Goal: Information Seeking & Learning: Learn about a topic

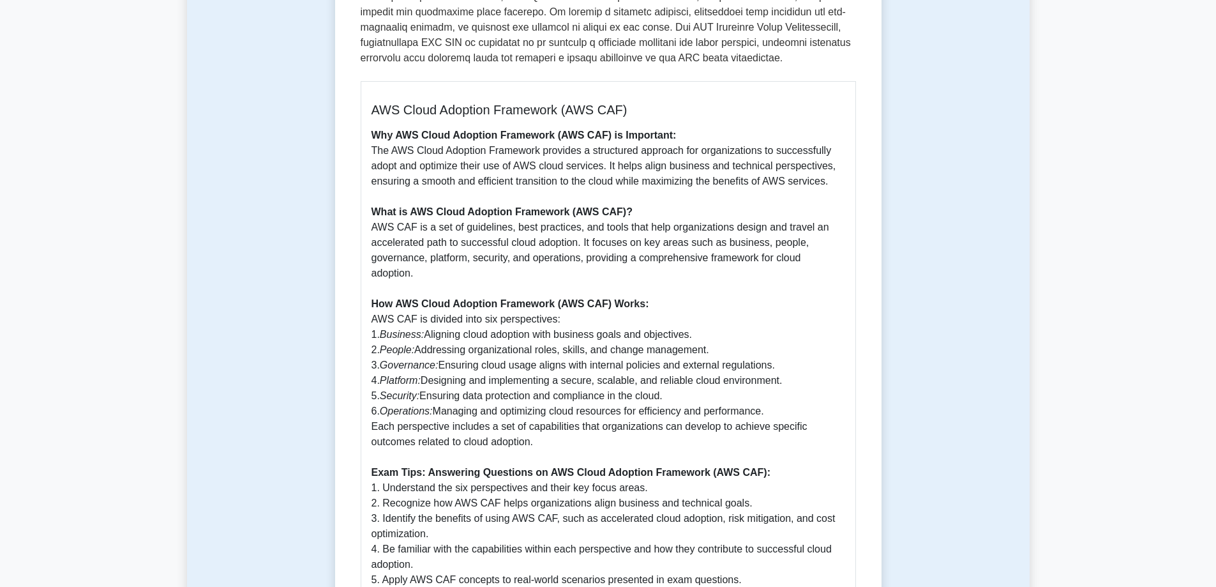
scroll to position [830, 0]
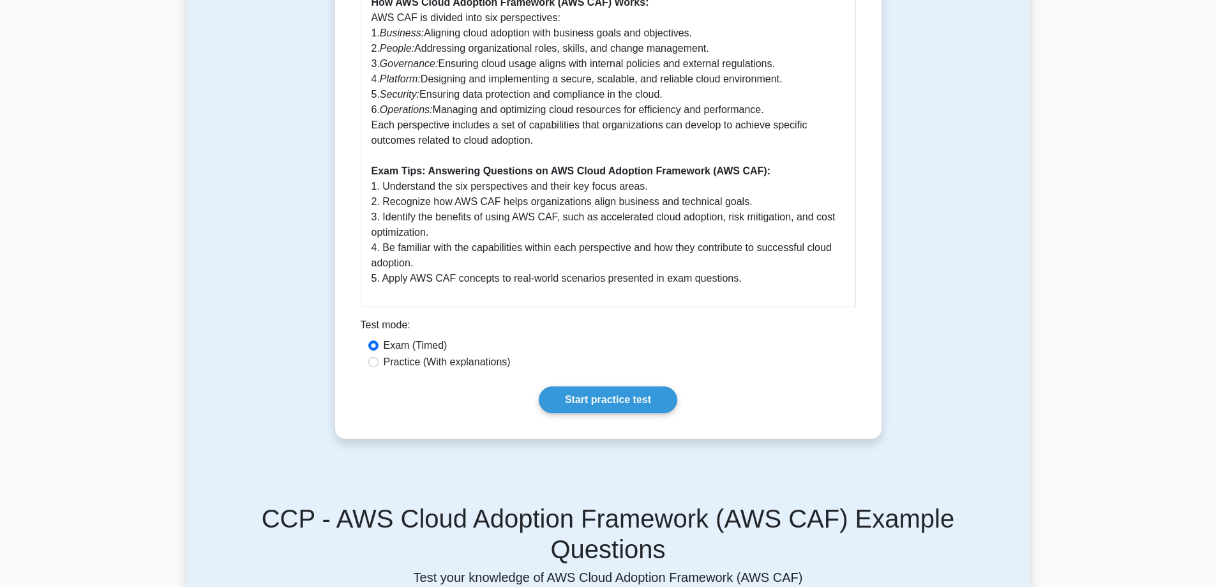
click at [427, 363] on label "Practice (With explanations)" at bounding box center [447, 361] width 127 height 15
click at [378, 363] on input "Practice (With explanations)" at bounding box center [373, 362] width 10 height 10
radio input "true"
click at [628, 402] on link "Start practice test" at bounding box center [608, 399] width 139 height 27
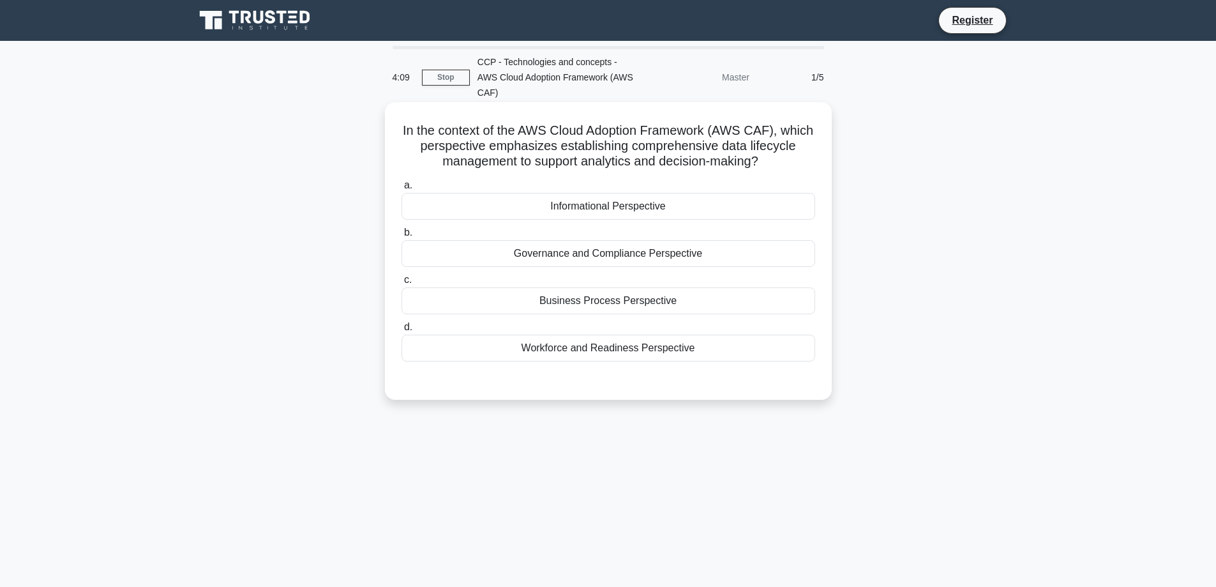
click at [557, 288] on div "Business Process Perspective" at bounding box center [608, 300] width 414 height 27
click at [401, 284] on input "c. Business Process Perspective" at bounding box center [401, 280] width 0 height 8
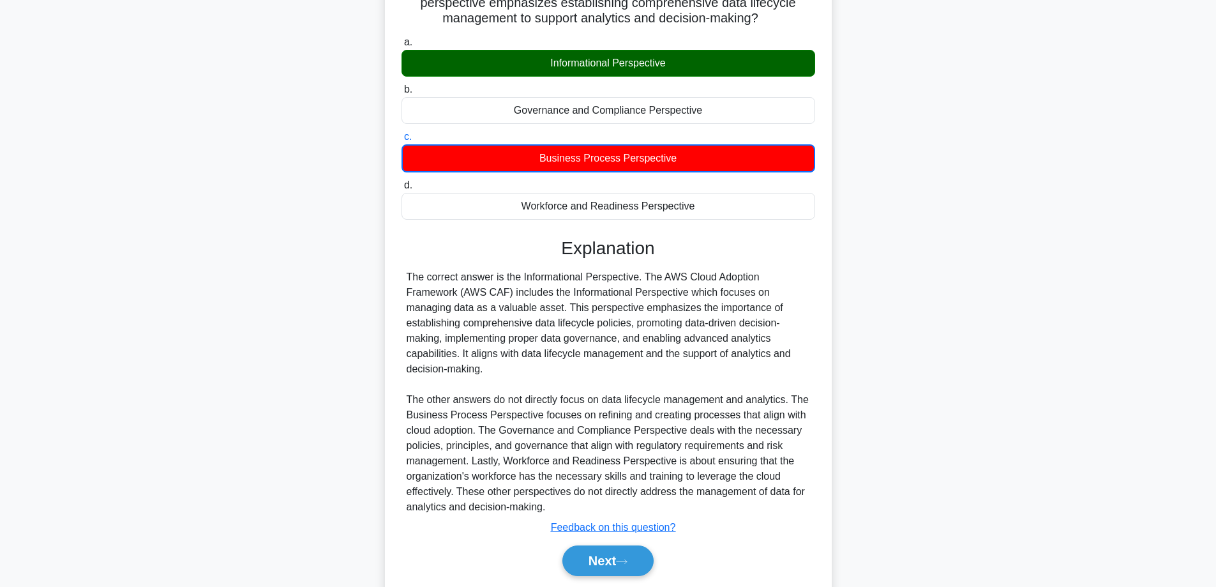
scroll to position [156, 0]
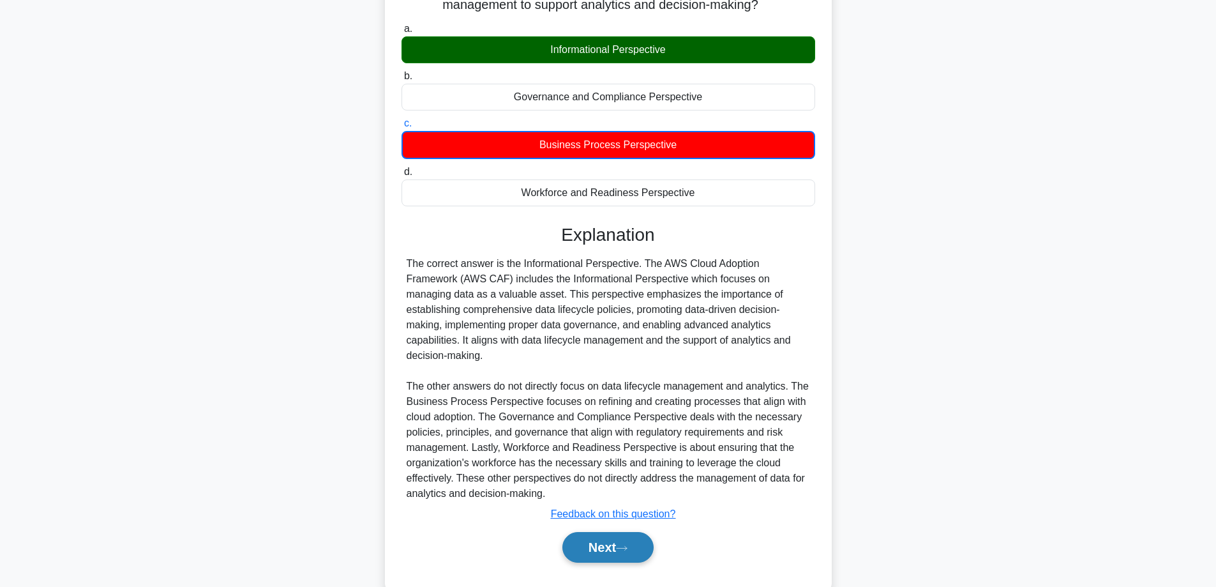
click at [603, 532] on button "Next" at bounding box center [607, 547] width 91 height 31
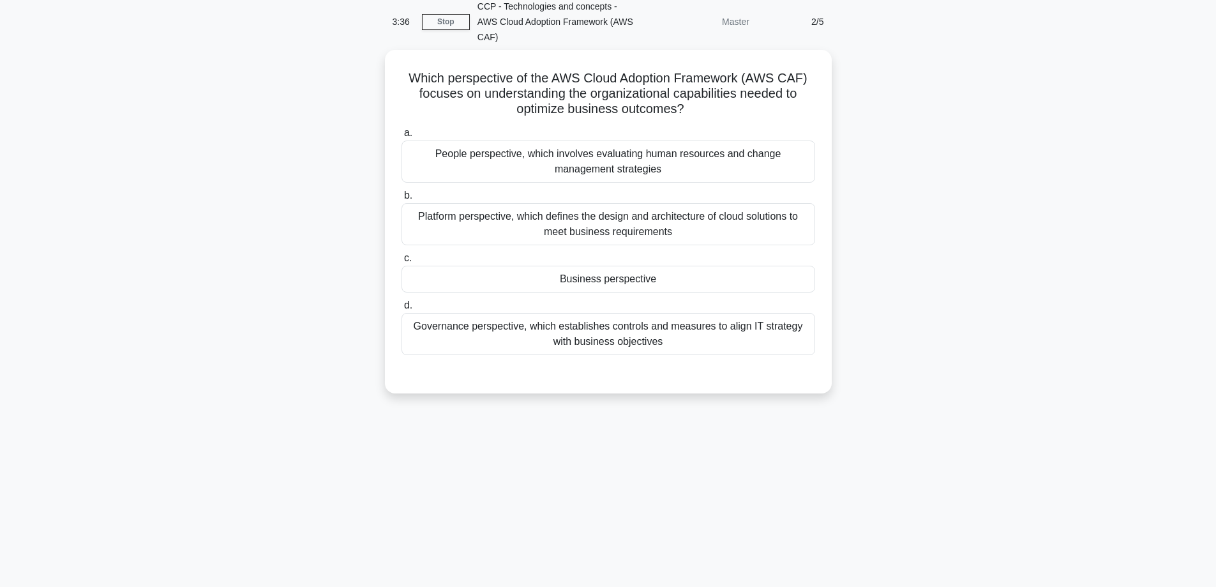
scroll to position [0, 0]
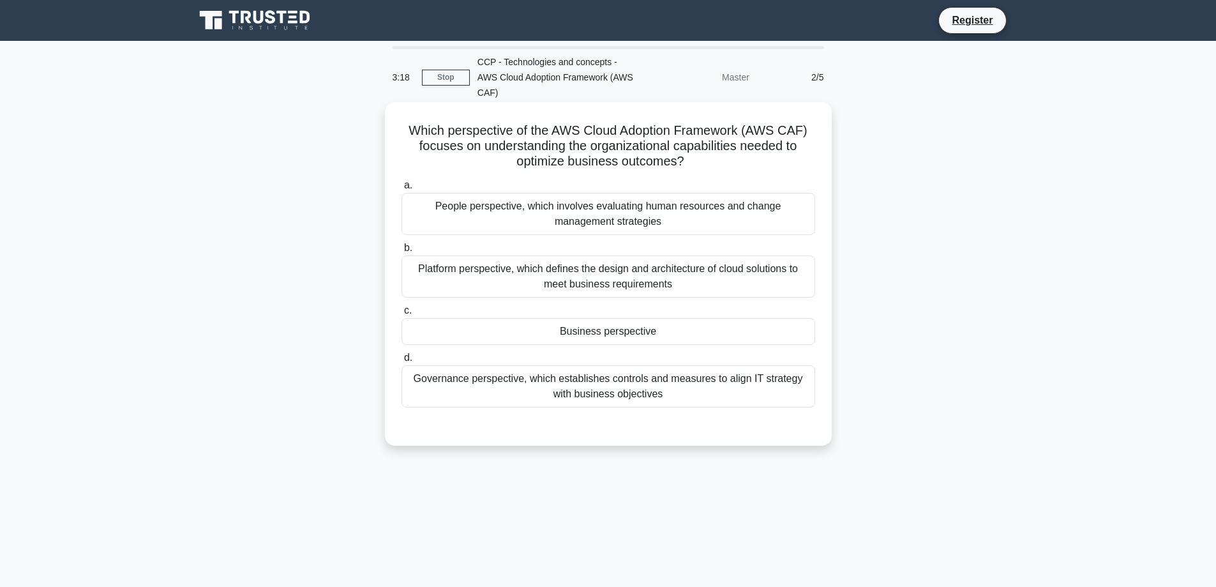
click at [589, 318] on div "Business perspective" at bounding box center [608, 331] width 414 height 27
click at [401, 315] on input "c. Business perspective" at bounding box center [401, 310] width 0 height 8
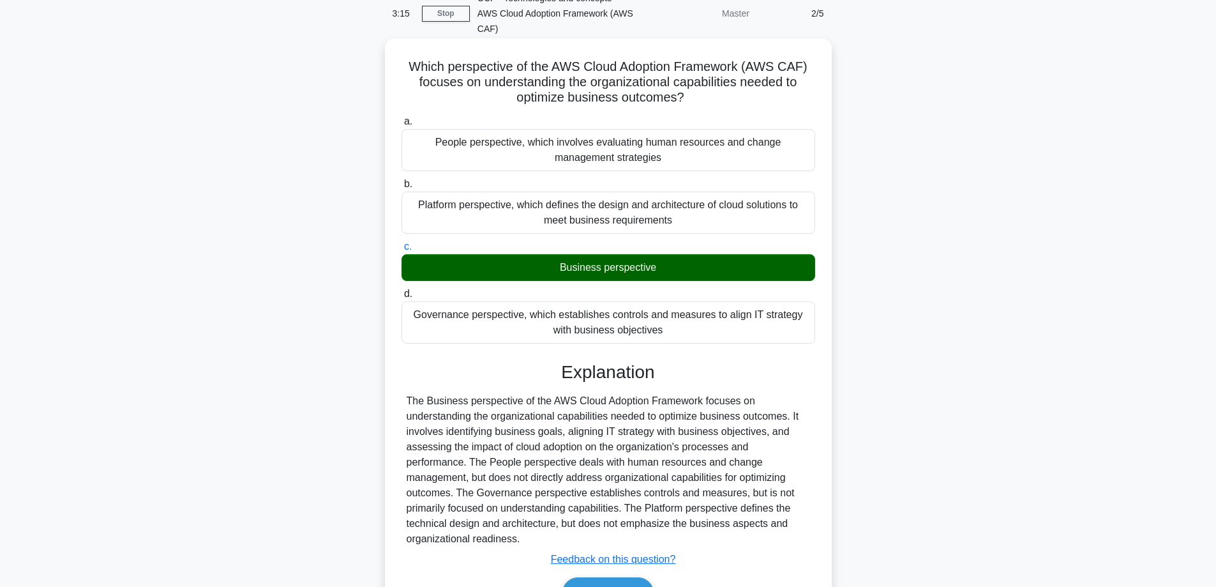
scroll to position [109, 0]
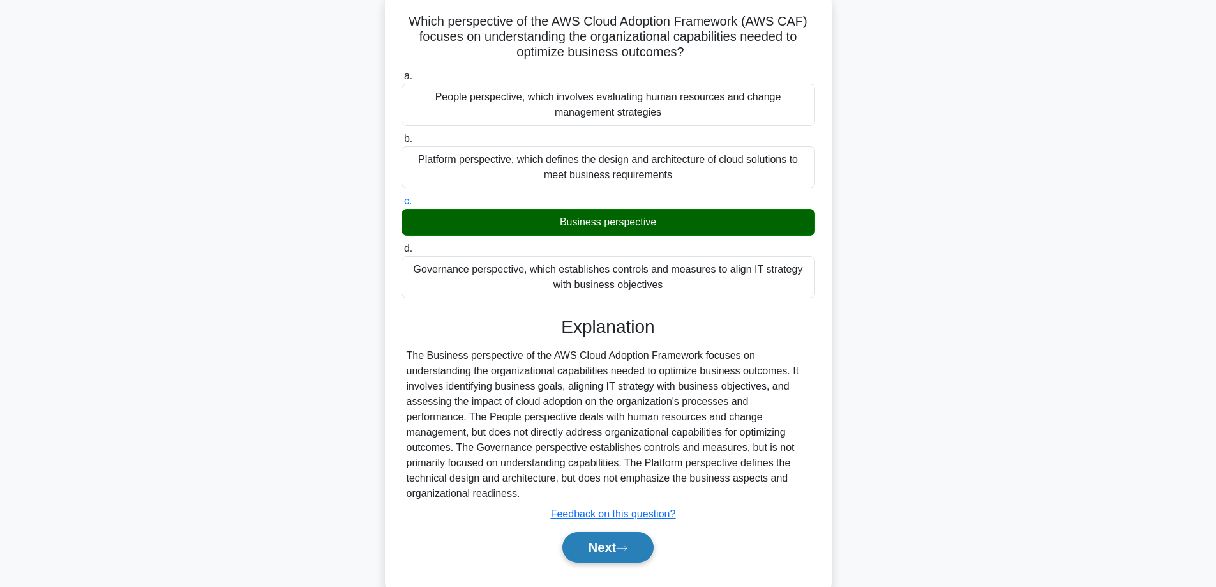
click at [606, 532] on button "Next" at bounding box center [607, 547] width 91 height 31
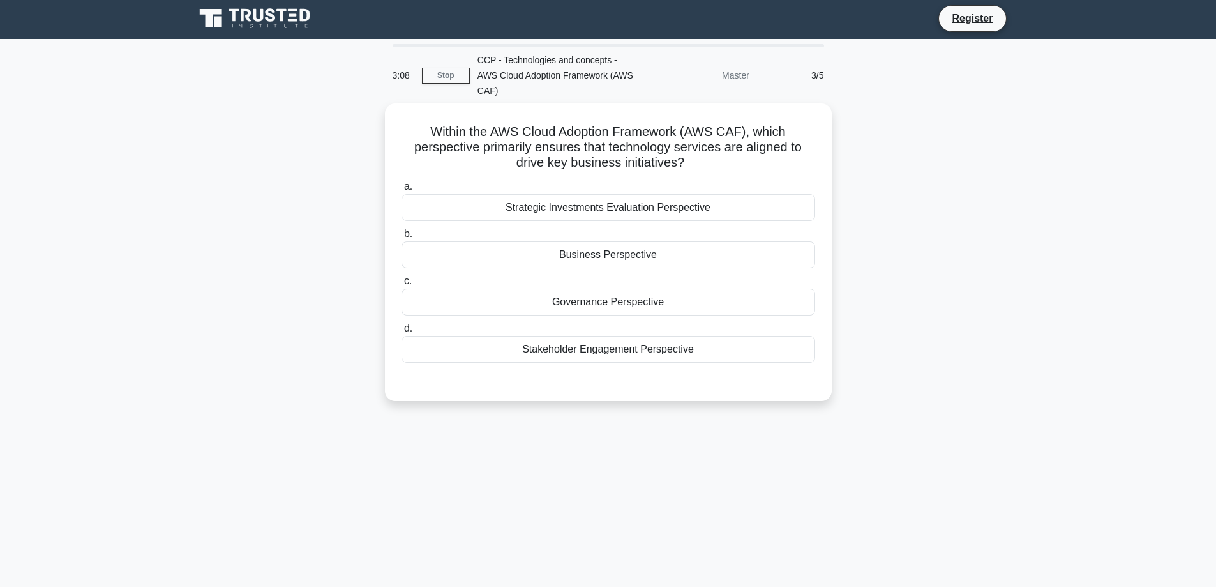
scroll to position [0, 0]
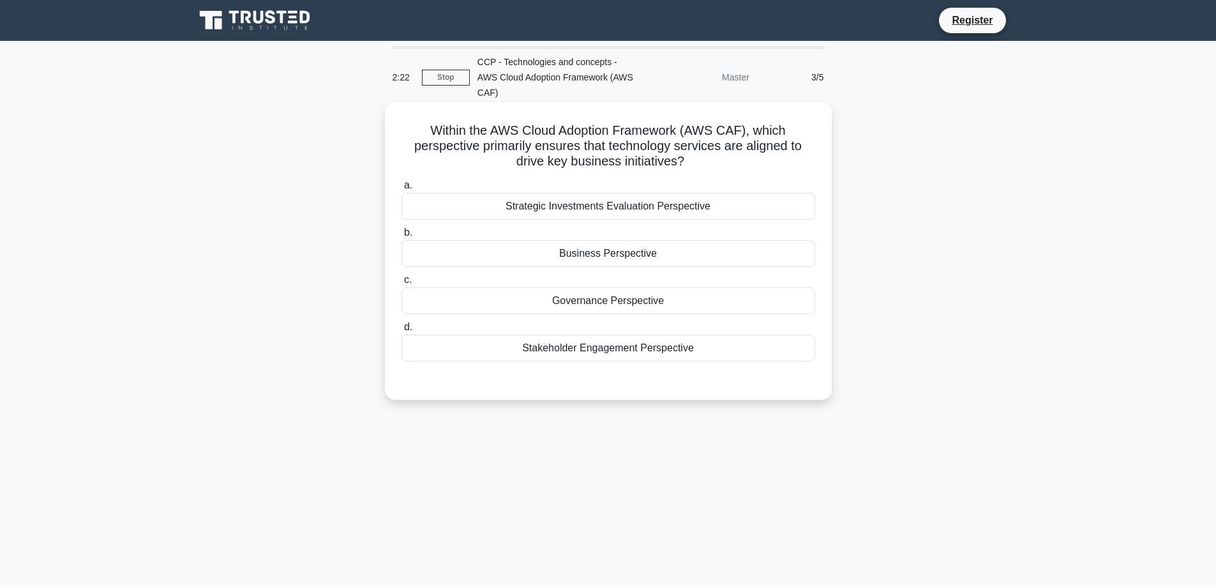
click at [650, 240] on div "Business Perspective" at bounding box center [608, 253] width 414 height 27
click at [401, 237] on input "b. Business Perspective" at bounding box center [401, 233] width 0 height 8
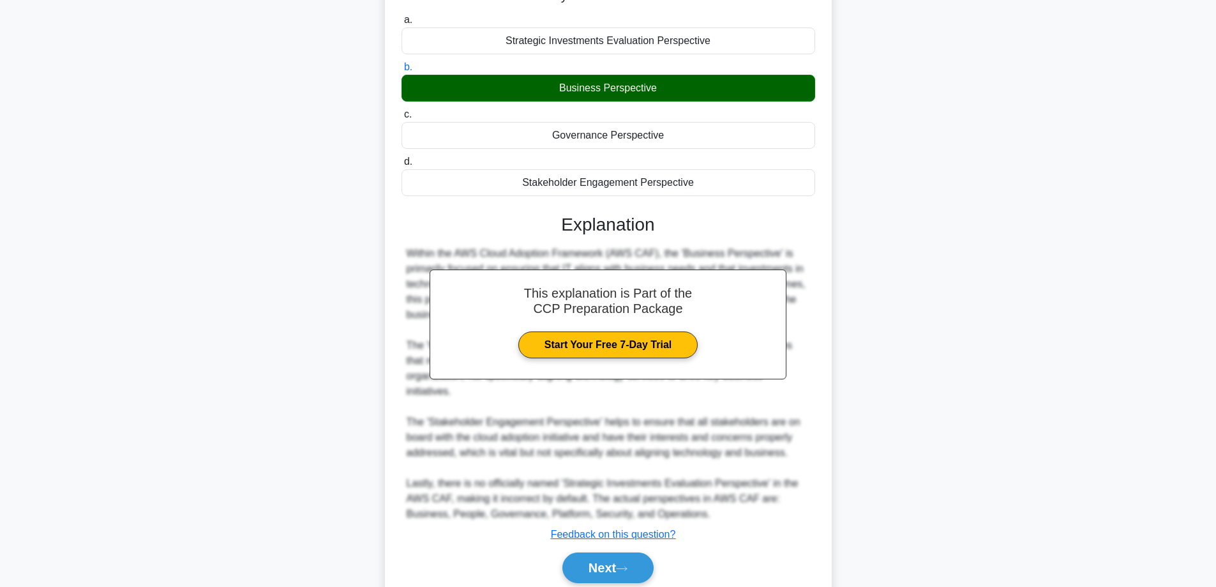
scroll to position [186, 0]
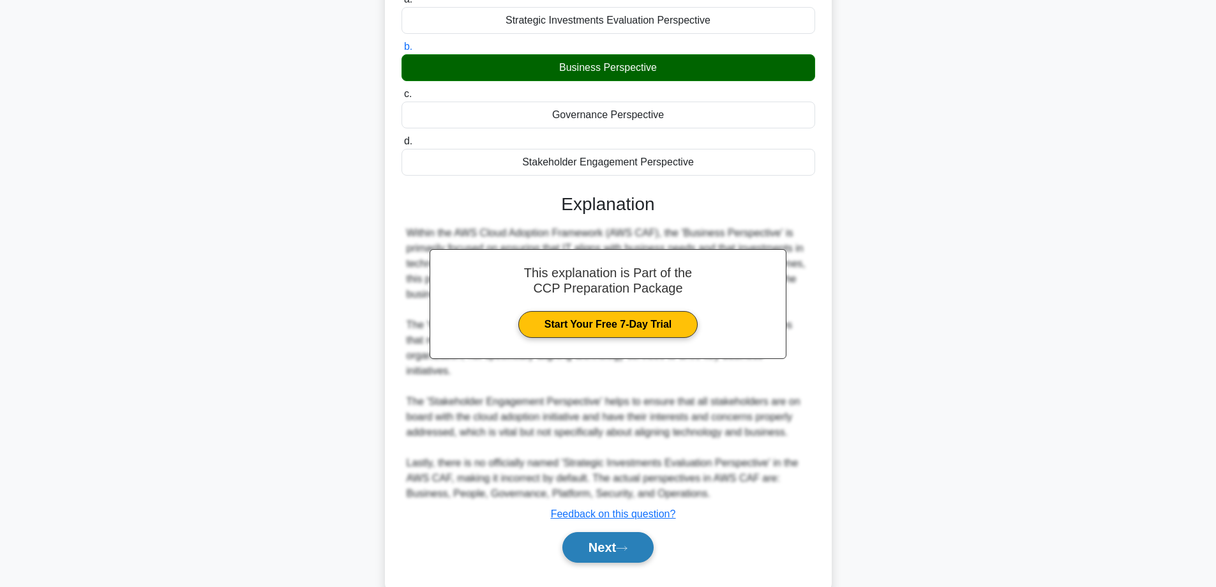
click at [604, 532] on button "Next" at bounding box center [607, 547] width 91 height 31
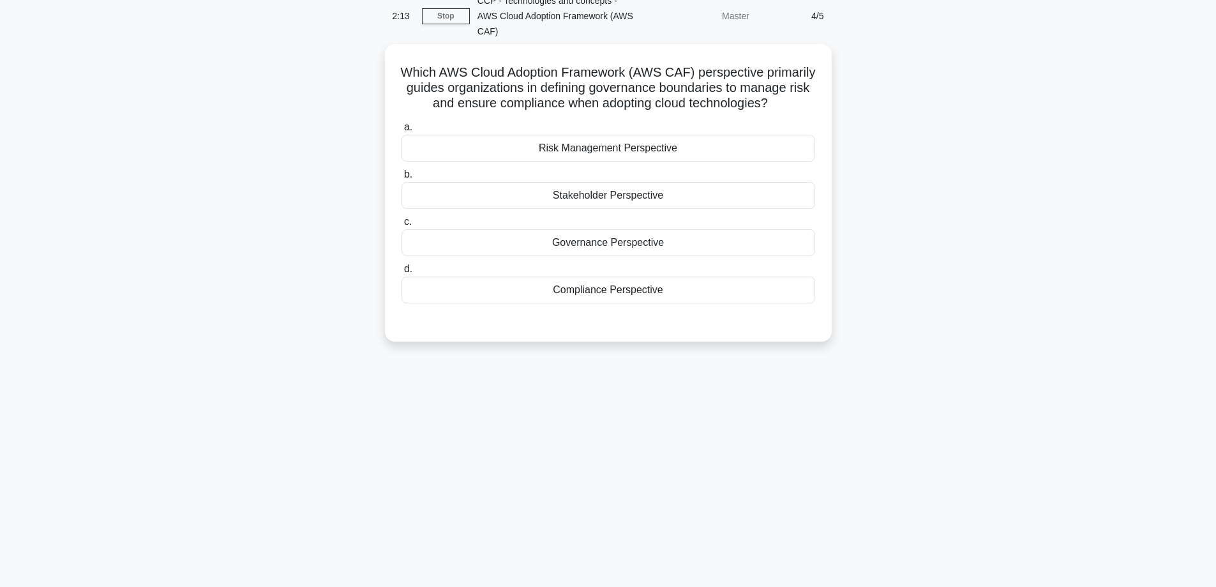
scroll to position [39, 0]
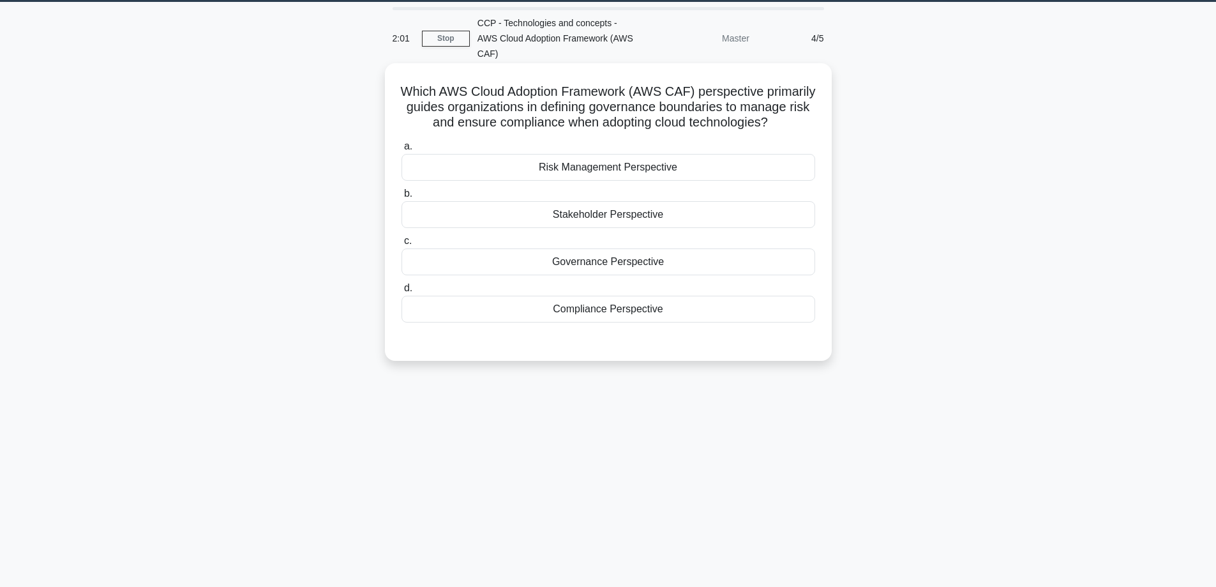
click at [550, 263] on div "Governance Perspective" at bounding box center [608, 261] width 414 height 27
click at [401, 245] on input "c. Governance Perspective" at bounding box center [401, 241] width 0 height 8
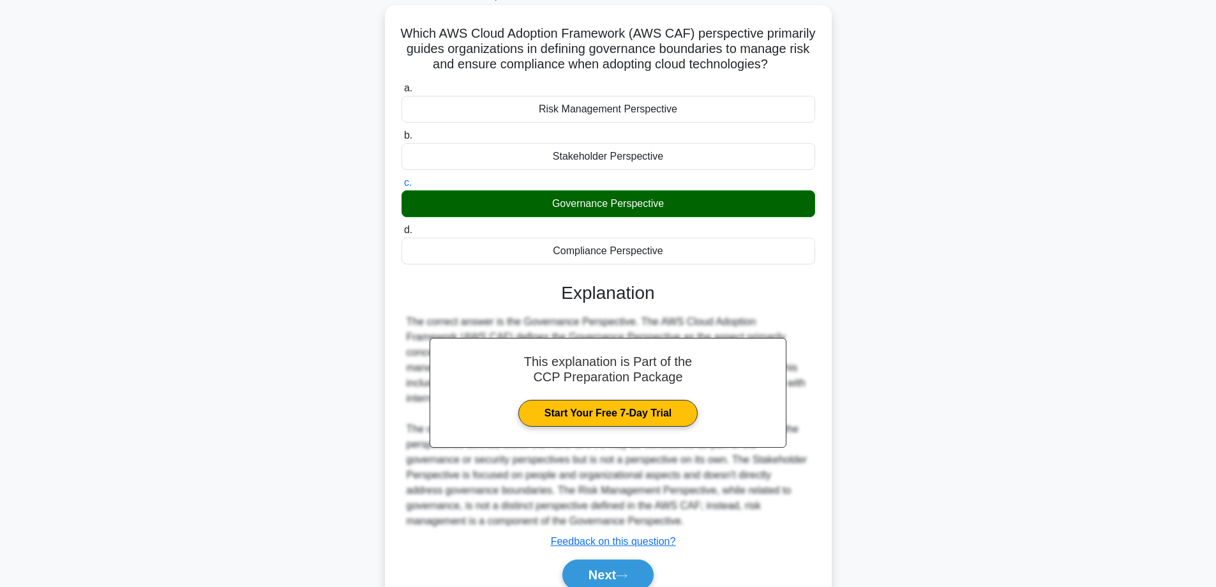
scroll to position [155, 0]
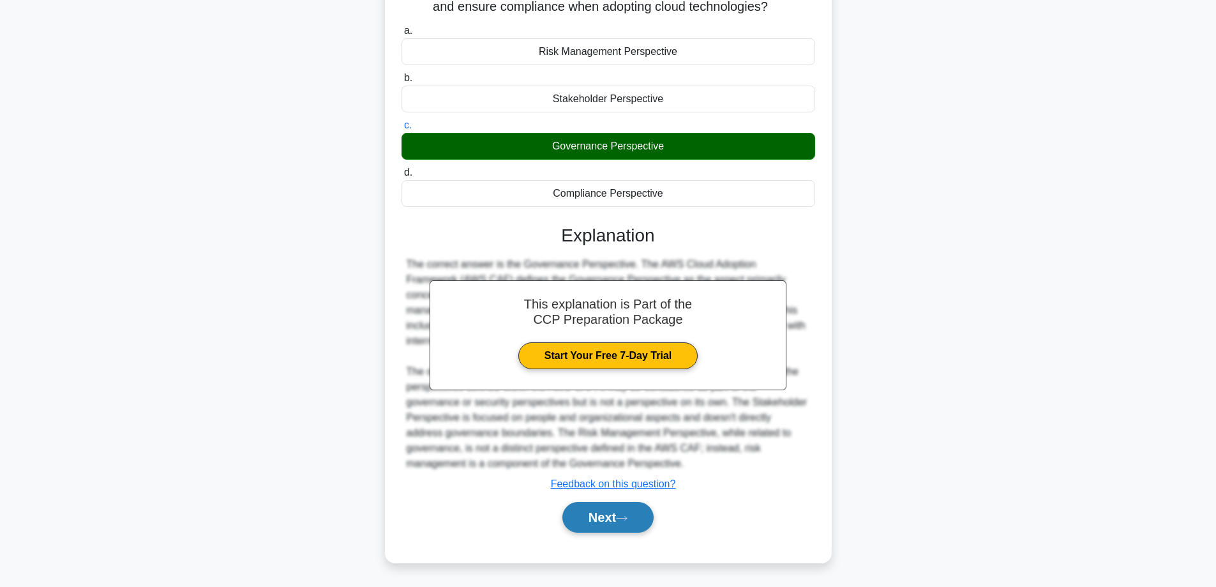
click at [596, 519] on button "Next" at bounding box center [607, 517] width 91 height 31
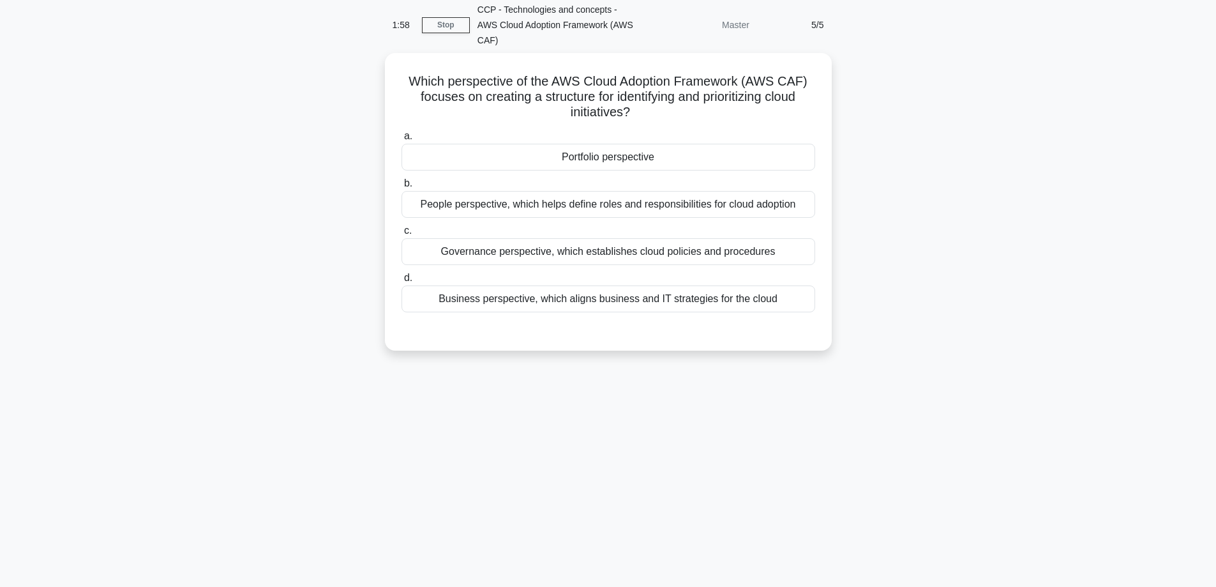
scroll to position [0, 0]
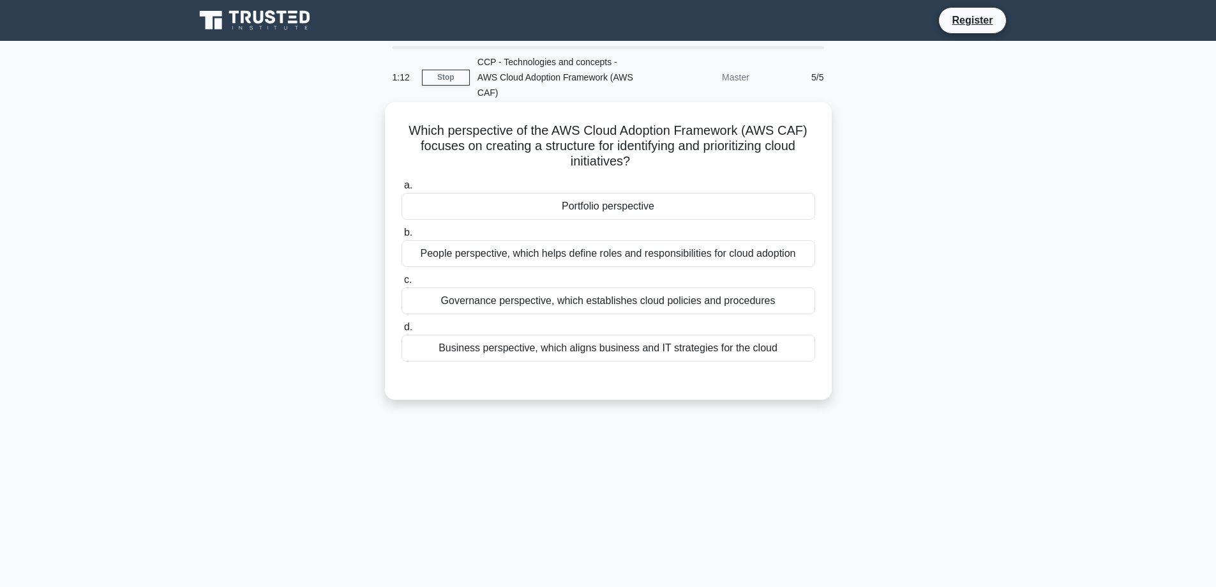
click at [558, 193] on div "Portfolio perspective" at bounding box center [608, 206] width 414 height 27
click at [401, 187] on input "a. Portfolio perspective" at bounding box center [401, 185] width 0 height 8
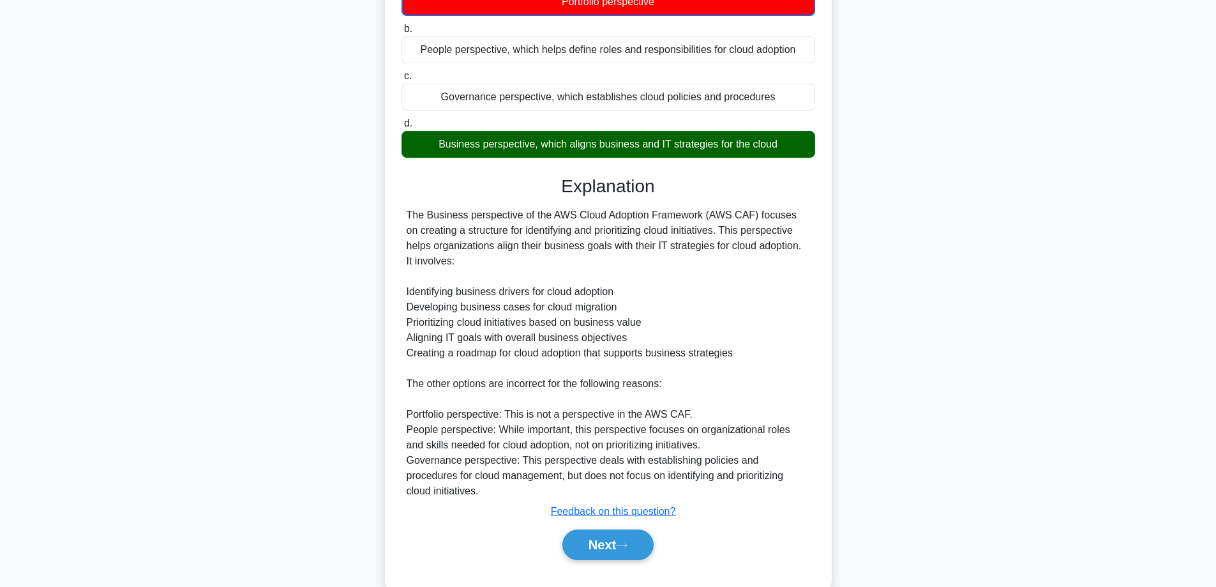
scroll to position [218, 0]
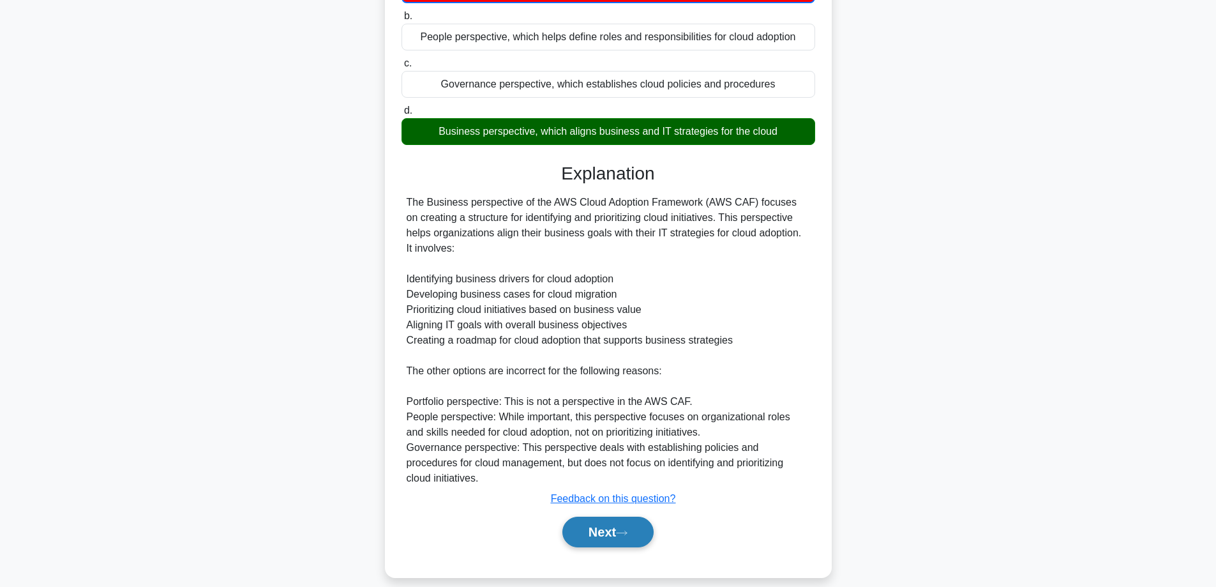
click at [614, 527] on button "Next" at bounding box center [607, 531] width 91 height 31
